Goal: Navigation & Orientation: Find specific page/section

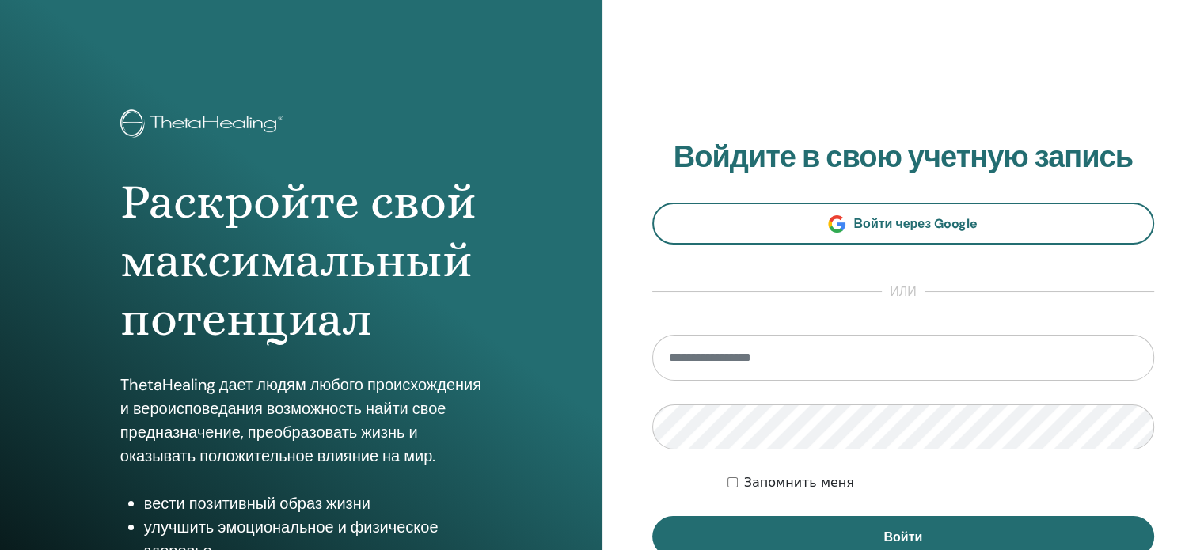
click at [720, 363] on input "email" at bounding box center [903, 358] width 503 height 46
type input "**********"
drag, startPoint x: 755, startPoint y: 541, endPoint x: 738, endPoint y: 458, distance: 84.8
click at [754, 538] on button "Войти" at bounding box center [903, 536] width 503 height 41
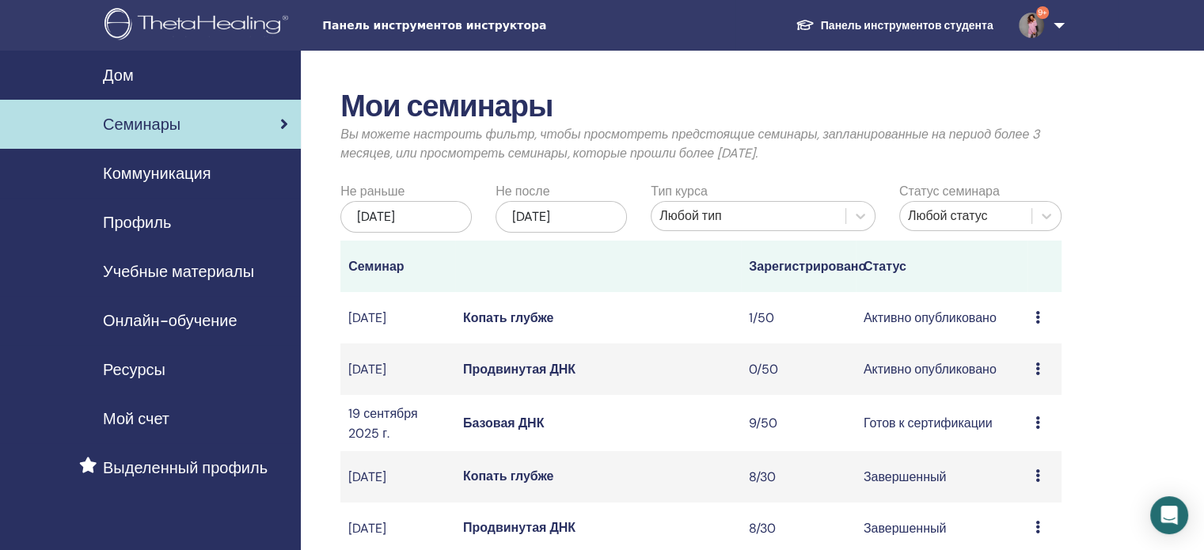
click at [855, 16] on link "Панель инструментов студента" at bounding box center [894, 25] width 223 height 30
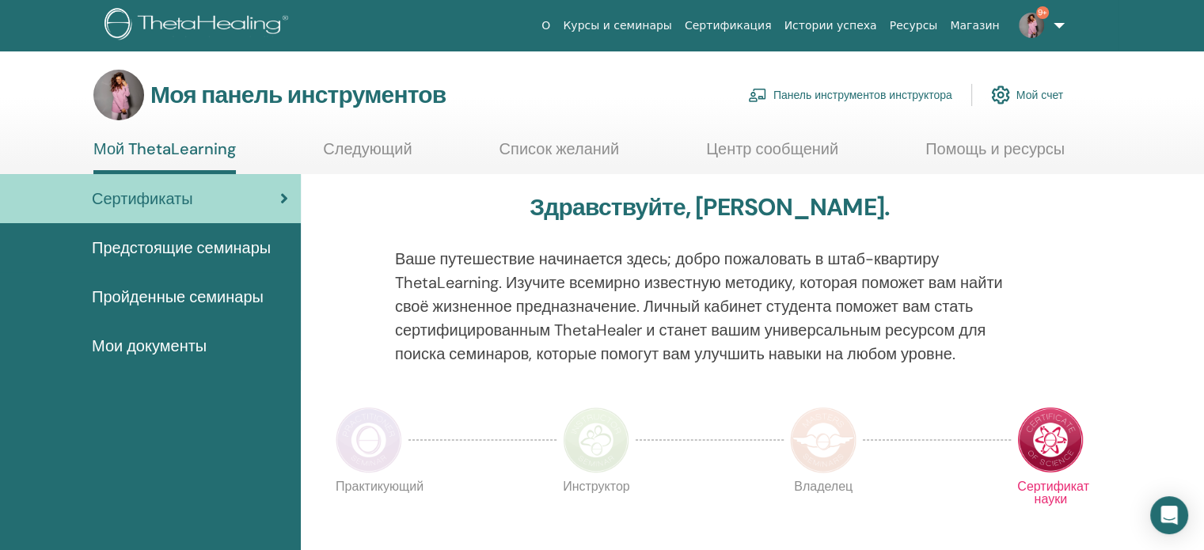
click at [112, 91] on img at bounding box center [118, 95] width 51 height 51
click at [1028, 23] on img at bounding box center [1031, 25] width 25 height 25
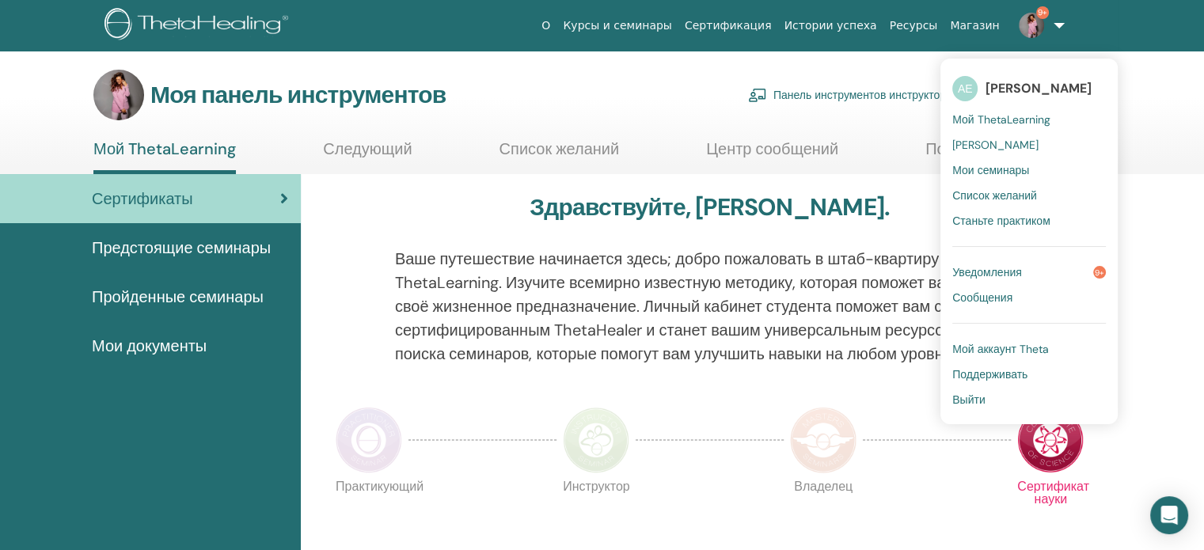
click at [1022, 89] on font "[PERSON_NAME]" at bounding box center [1039, 88] width 106 height 17
